Goal: Navigation & Orientation: Find specific page/section

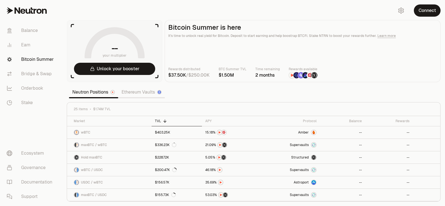
click at [134, 94] on link "Ethereum Vaults" at bounding box center [141, 92] width 47 height 11
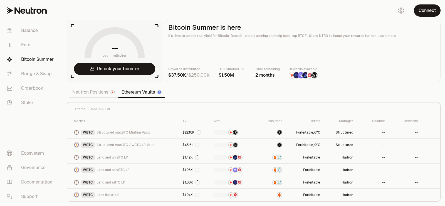
click at [92, 91] on link "Neutron Positions" at bounding box center [93, 92] width 49 height 11
